Goal: Transaction & Acquisition: Purchase product/service

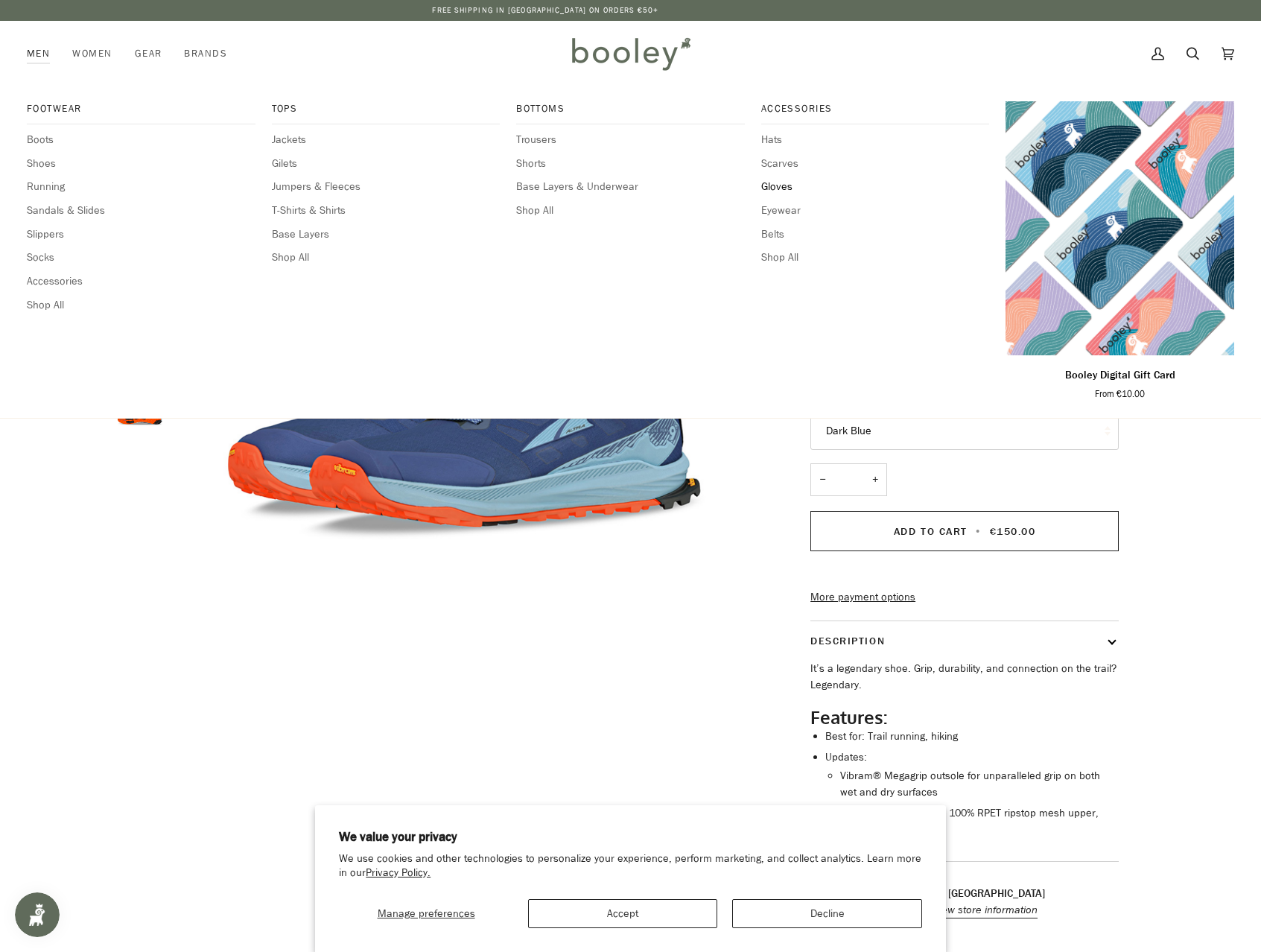
click at [776, 185] on span "Gloves" at bounding box center [876, 187] width 229 height 16
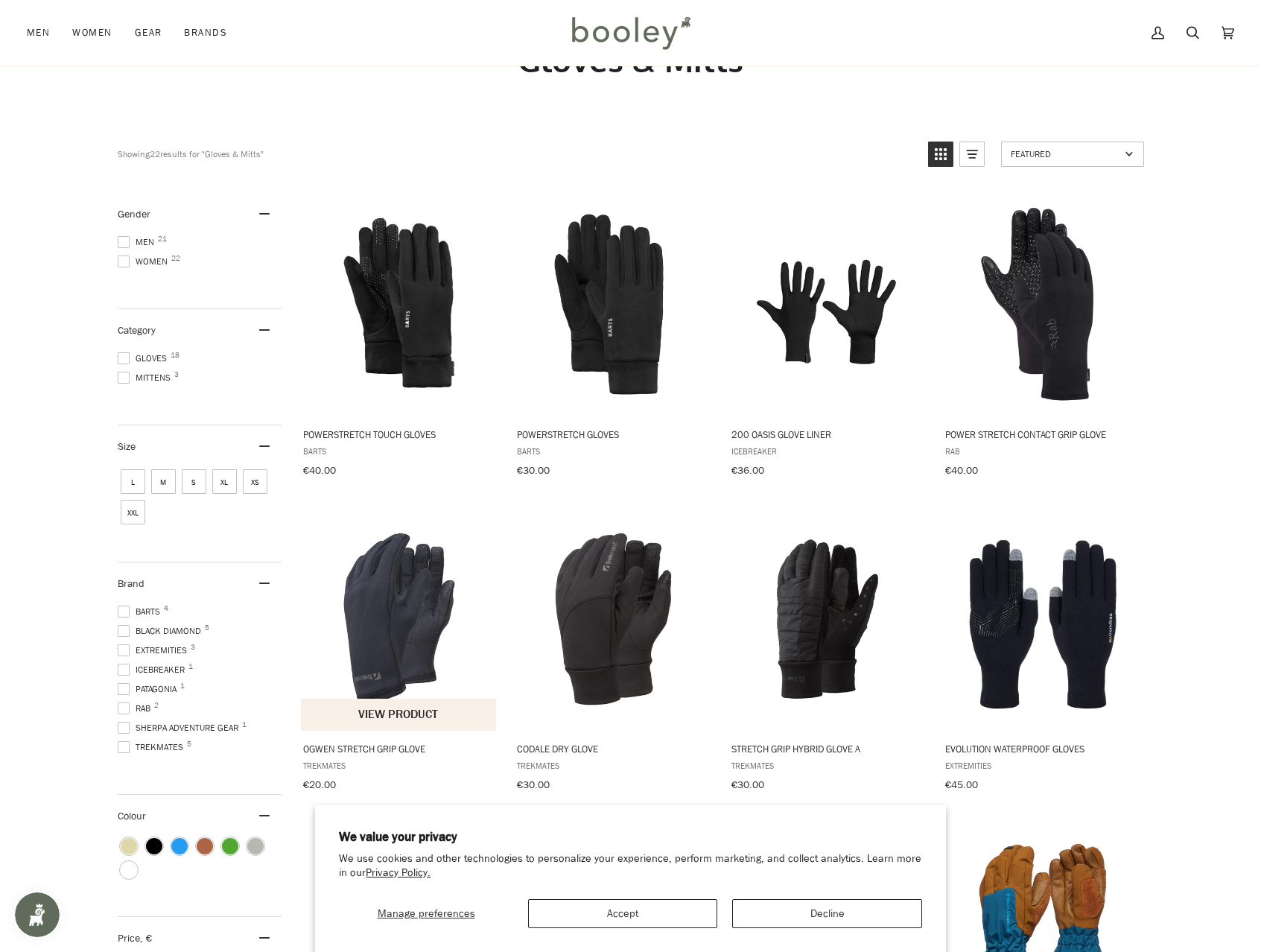
scroll to position [89, 0]
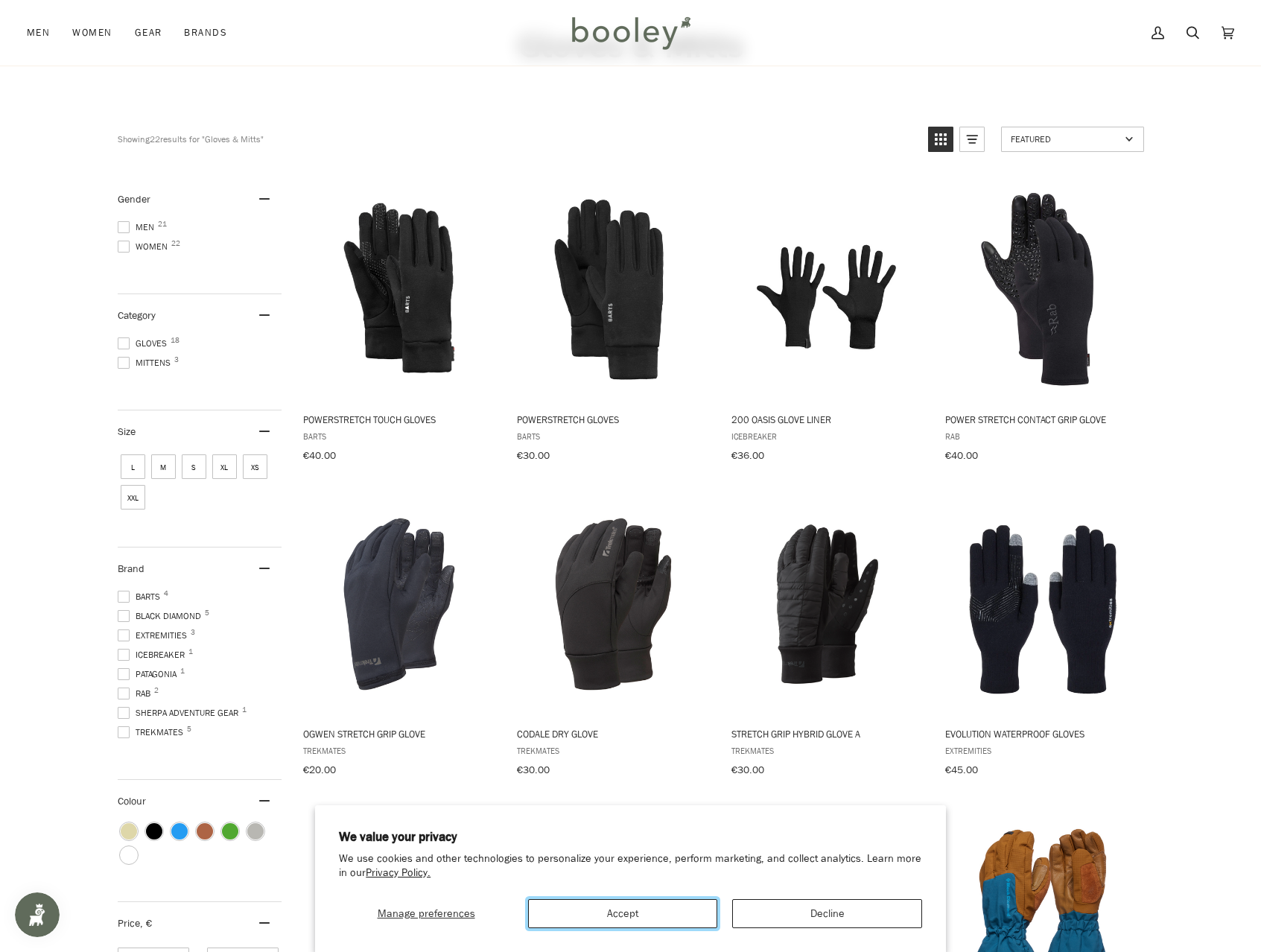
click at [609, 910] on button "Accept" at bounding box center [622, 913] width 189 height 29
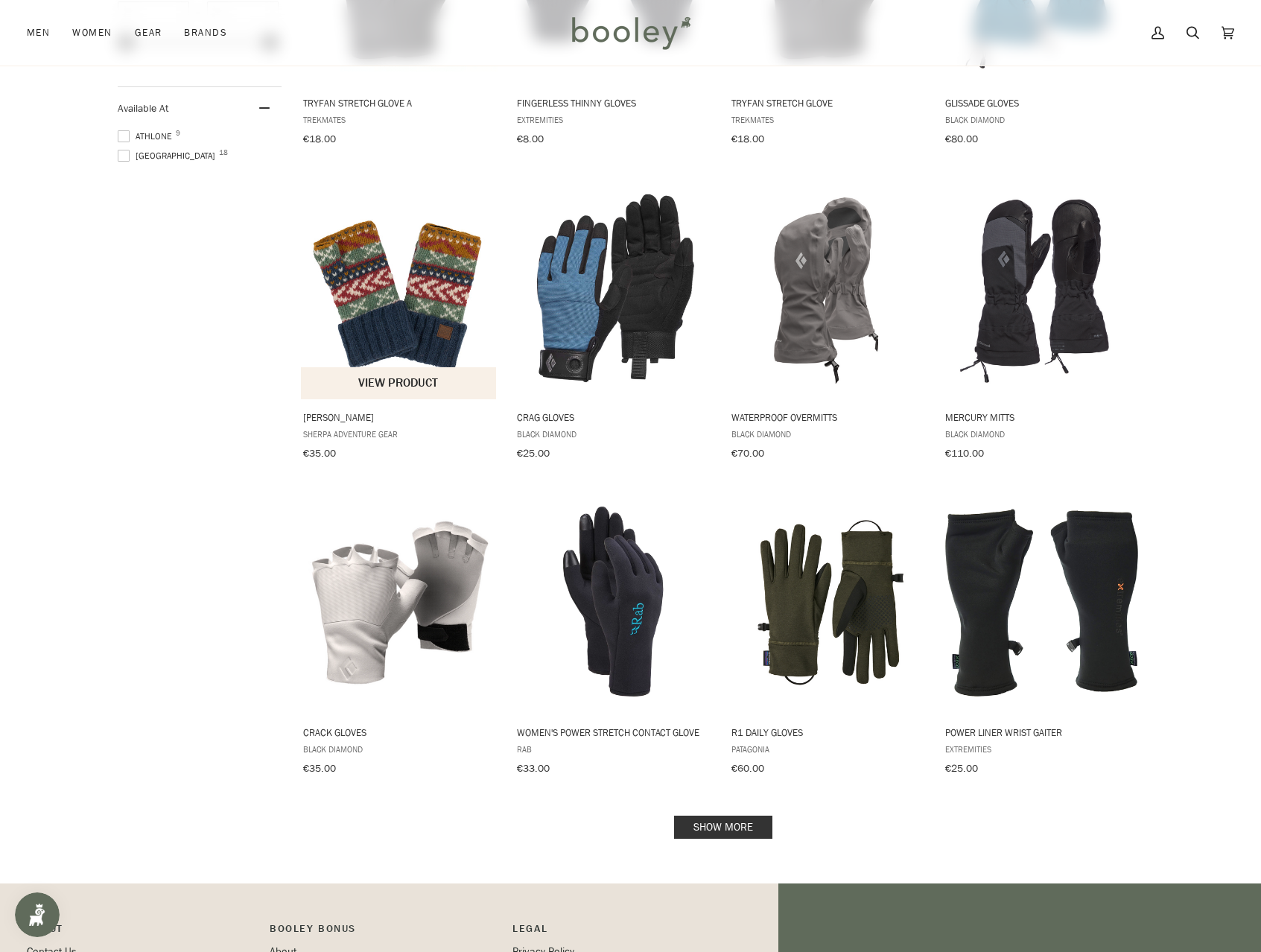
scroll to position [1037, 0]
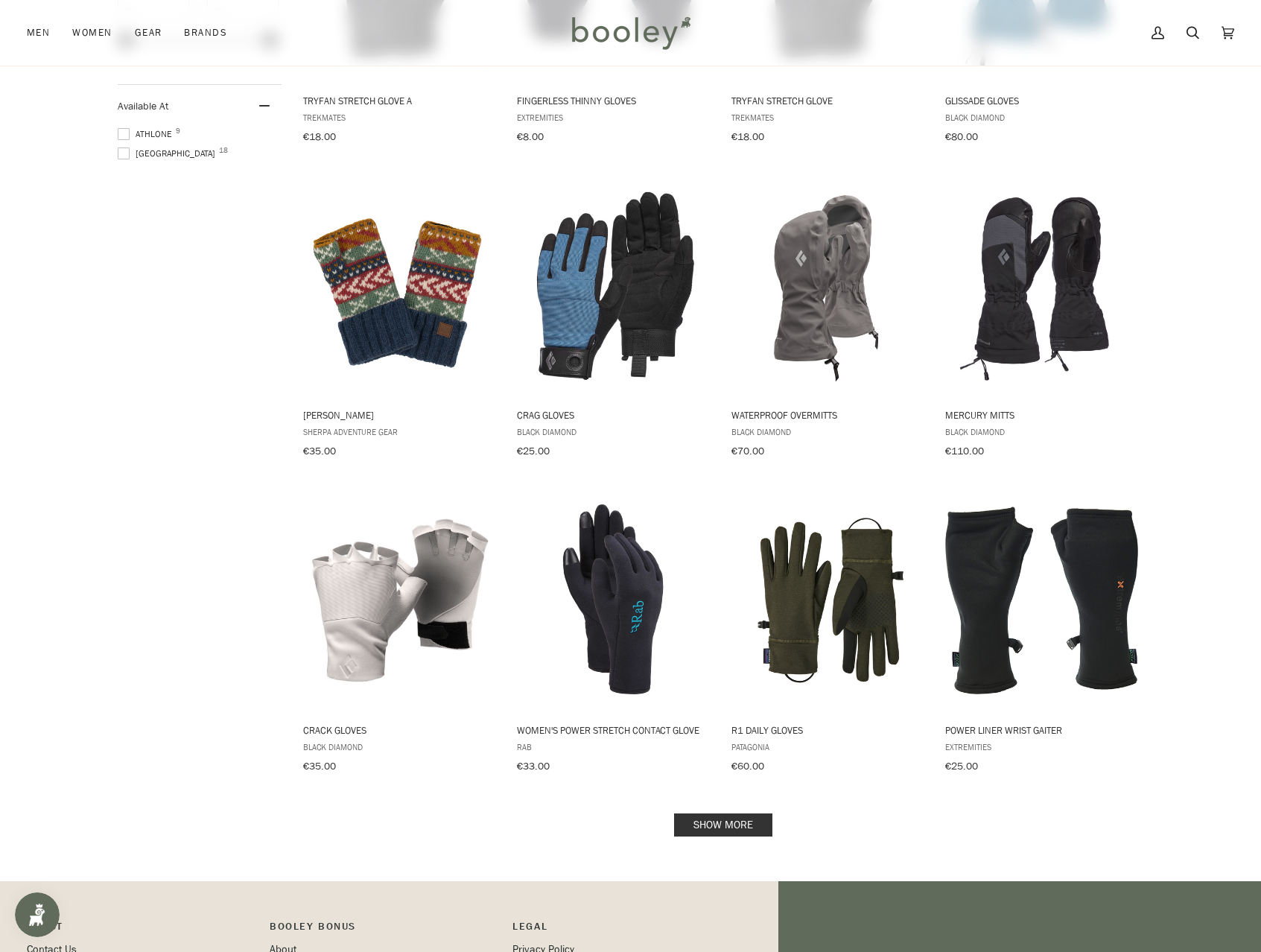
click at [718, 813] on link "Show more" at bounding box center [722, 824] width 98 height 23
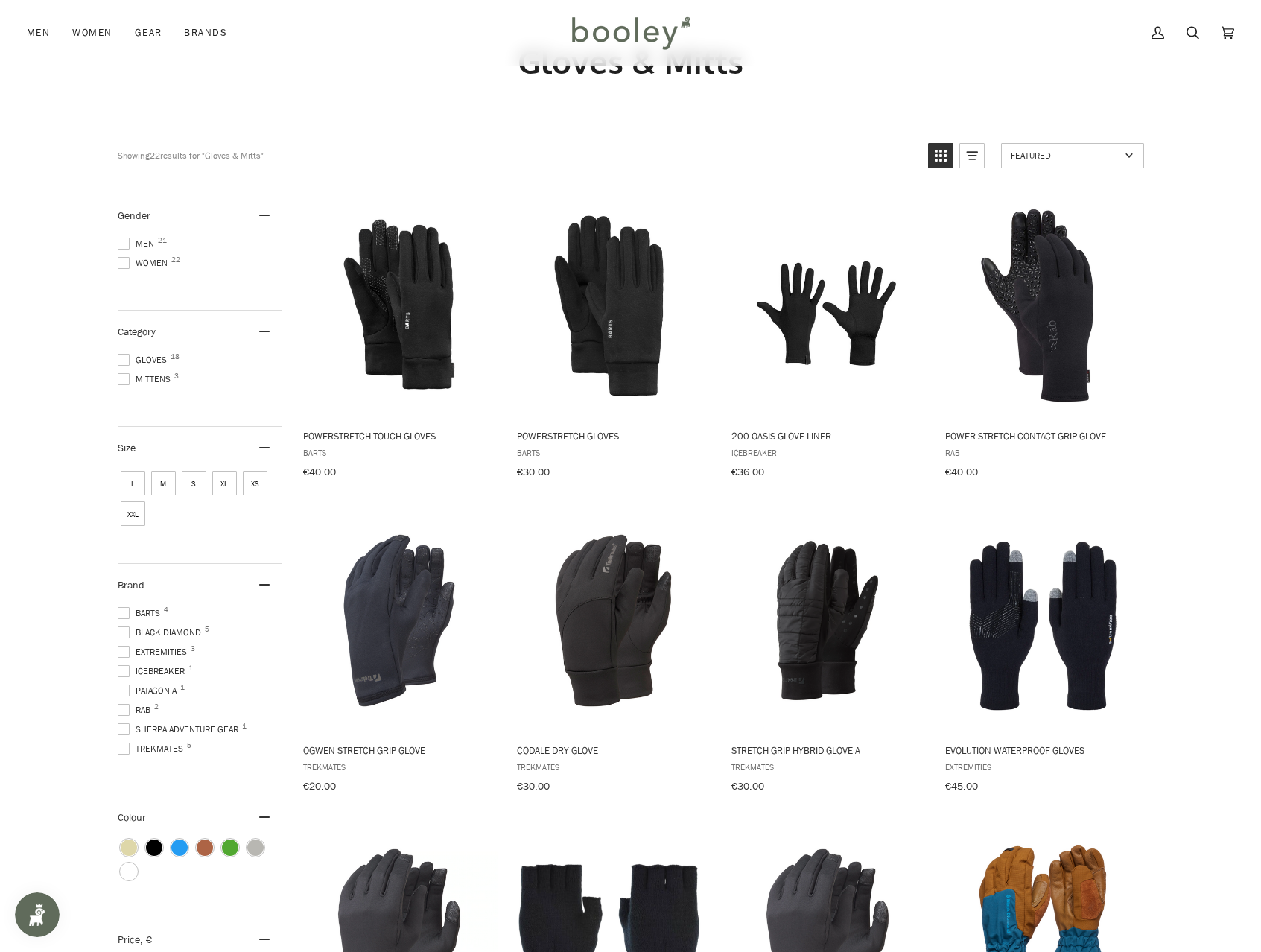
scroll to position [174, 0]
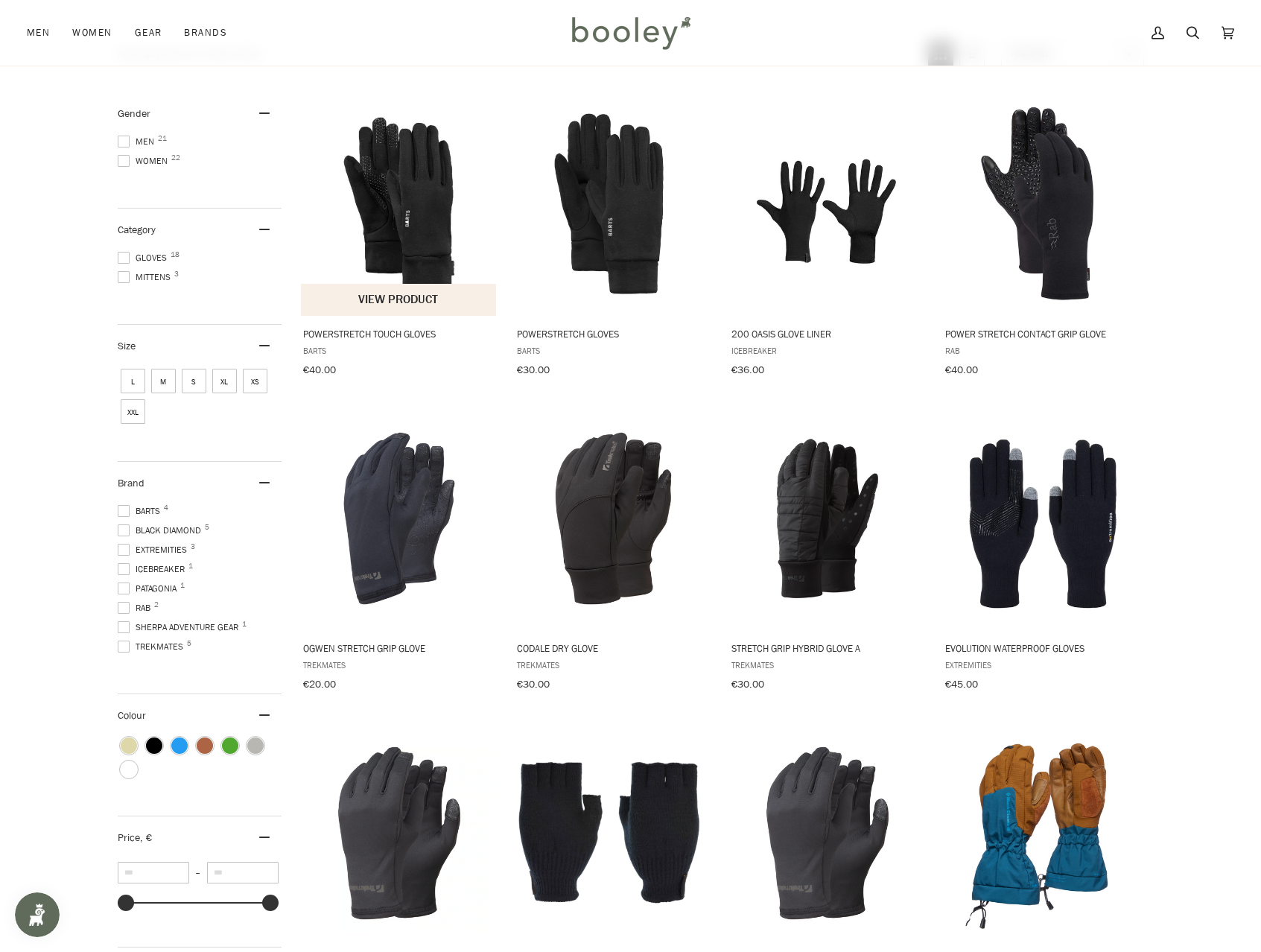
click at [408, 304] on button "View product" at bounding box center [399, 299] width 196 height 32
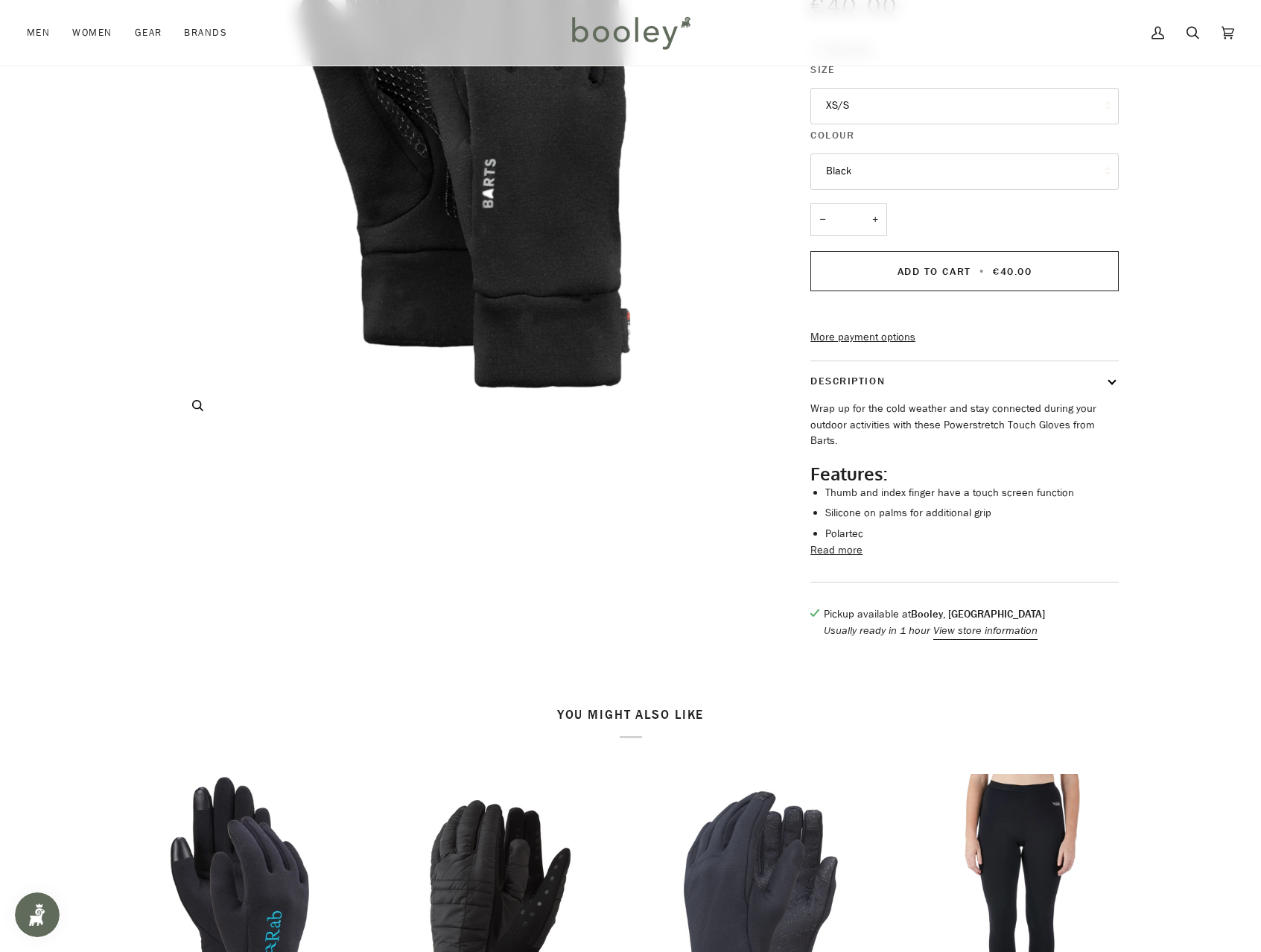
scroll to position [280, 0]
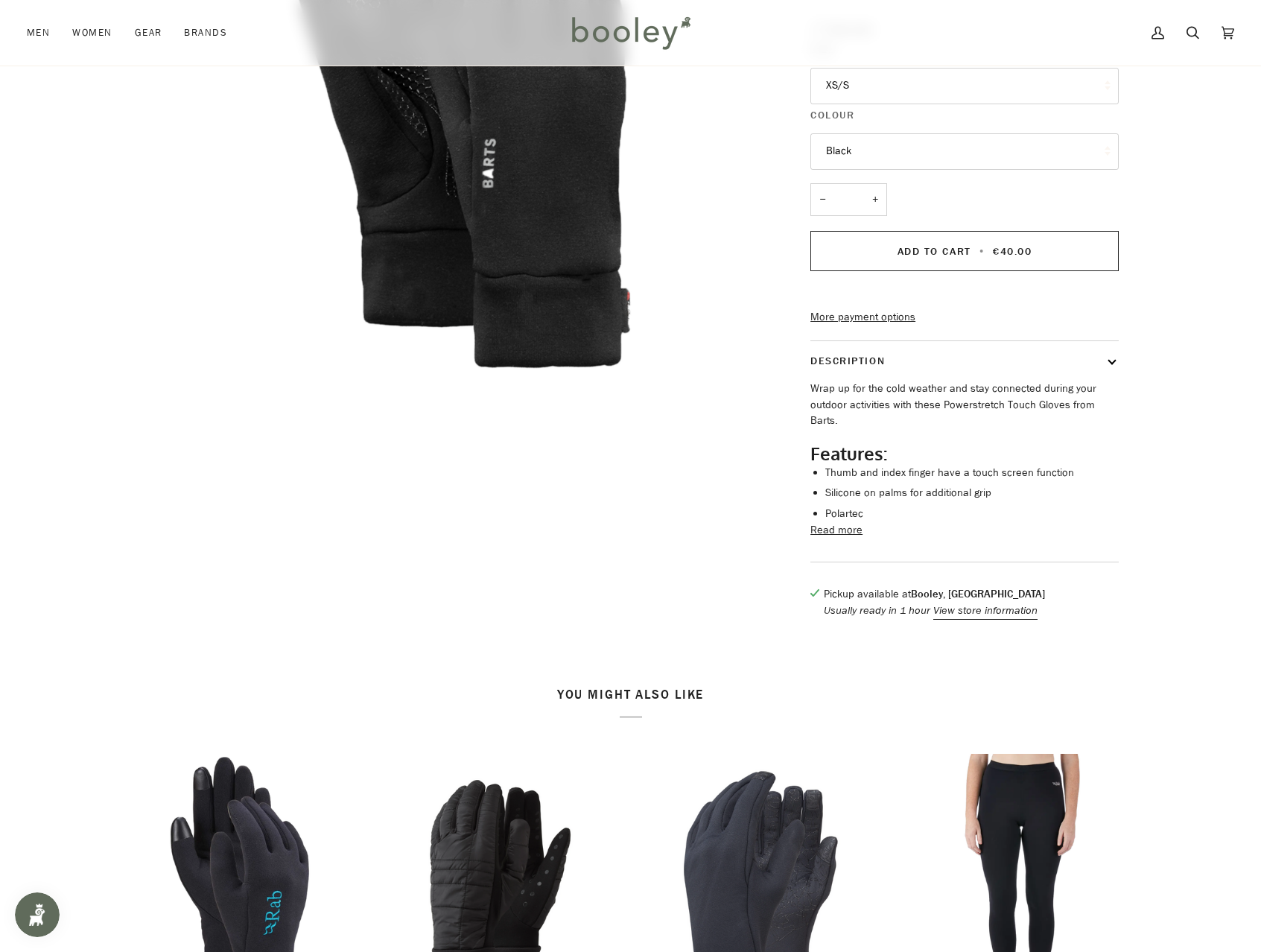
click at [826, 536] on button "Read more" at bounding box center [836, 530] width 52 height 16
